Goal: Task Accomplishment & Management: Use online tool/utility

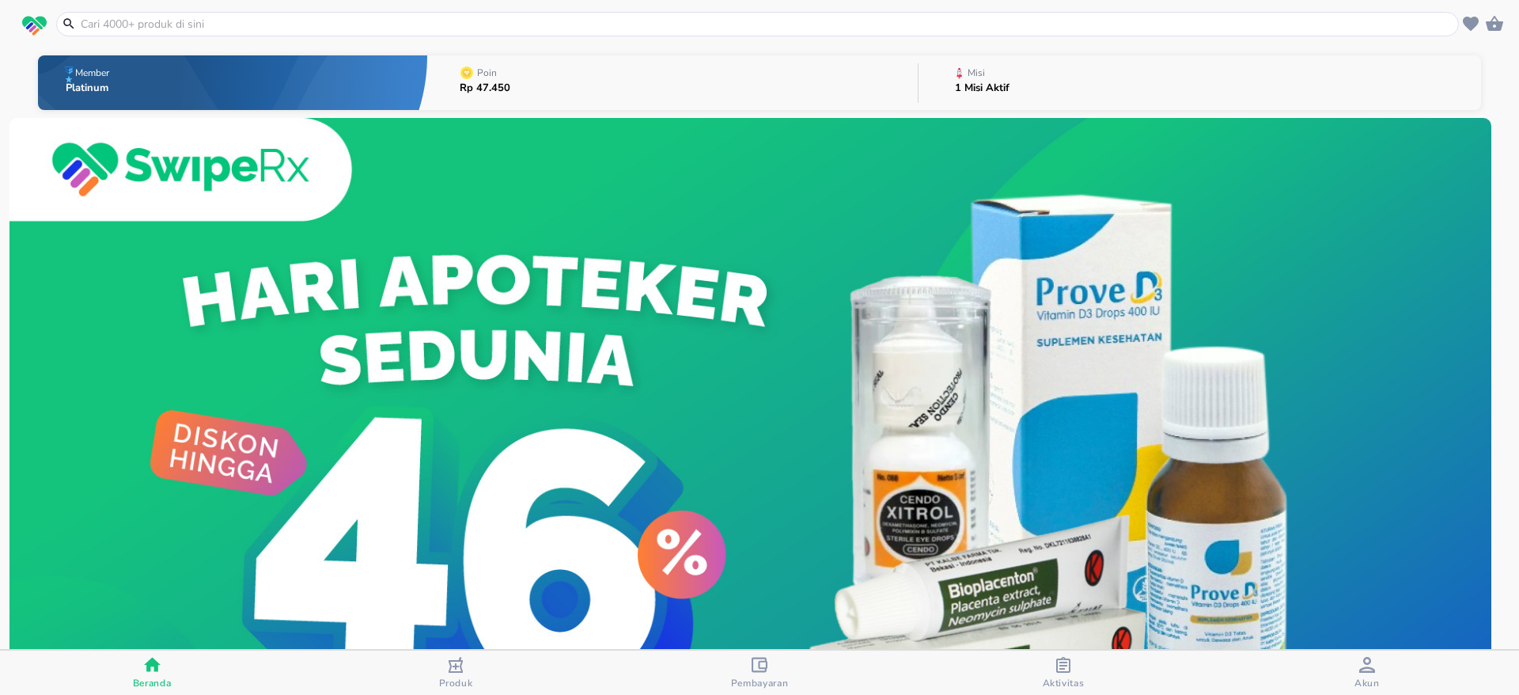
click at [1026, 87] on button "Misi 1 Misi Aktif" at bounding box center [1200, 82] width 563 height 63
